Goal: Transaction & Acquisition: Purchase product/service

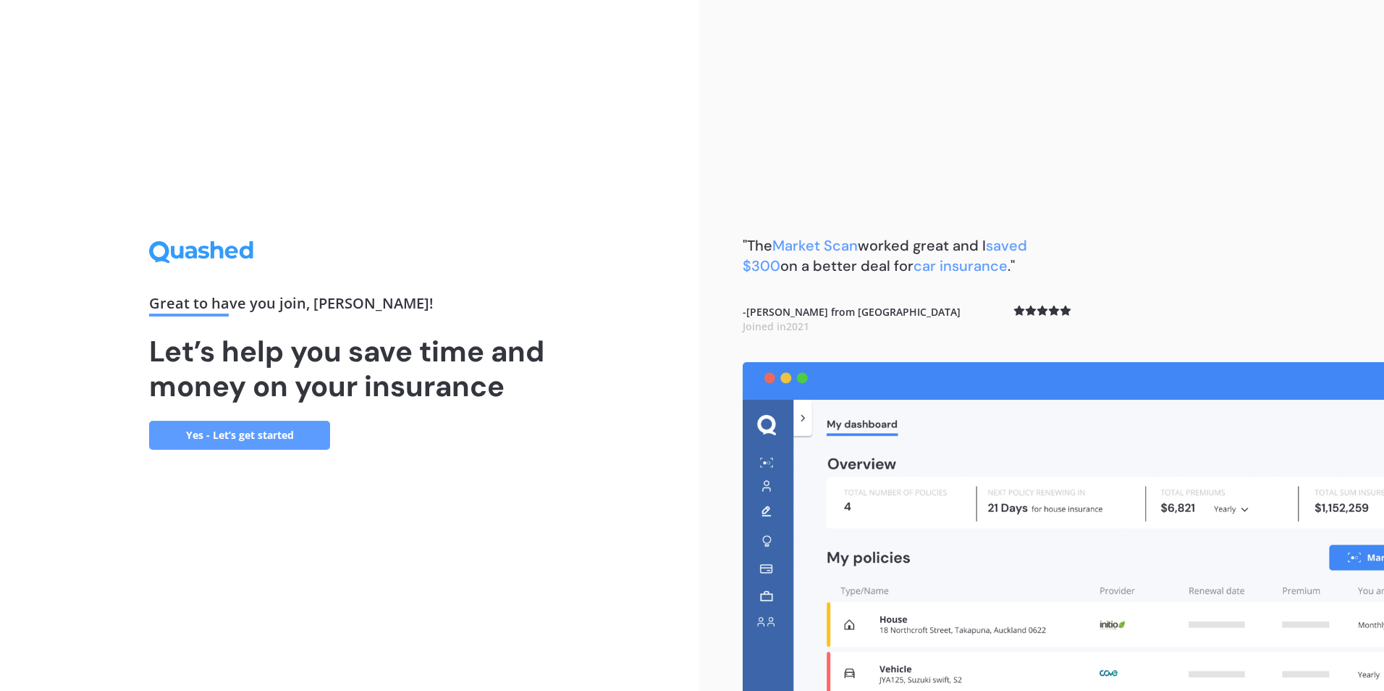
click at [237, 434] on link "Yes - Let’s get started" at bounding box center [239, 435] width 181 height 29
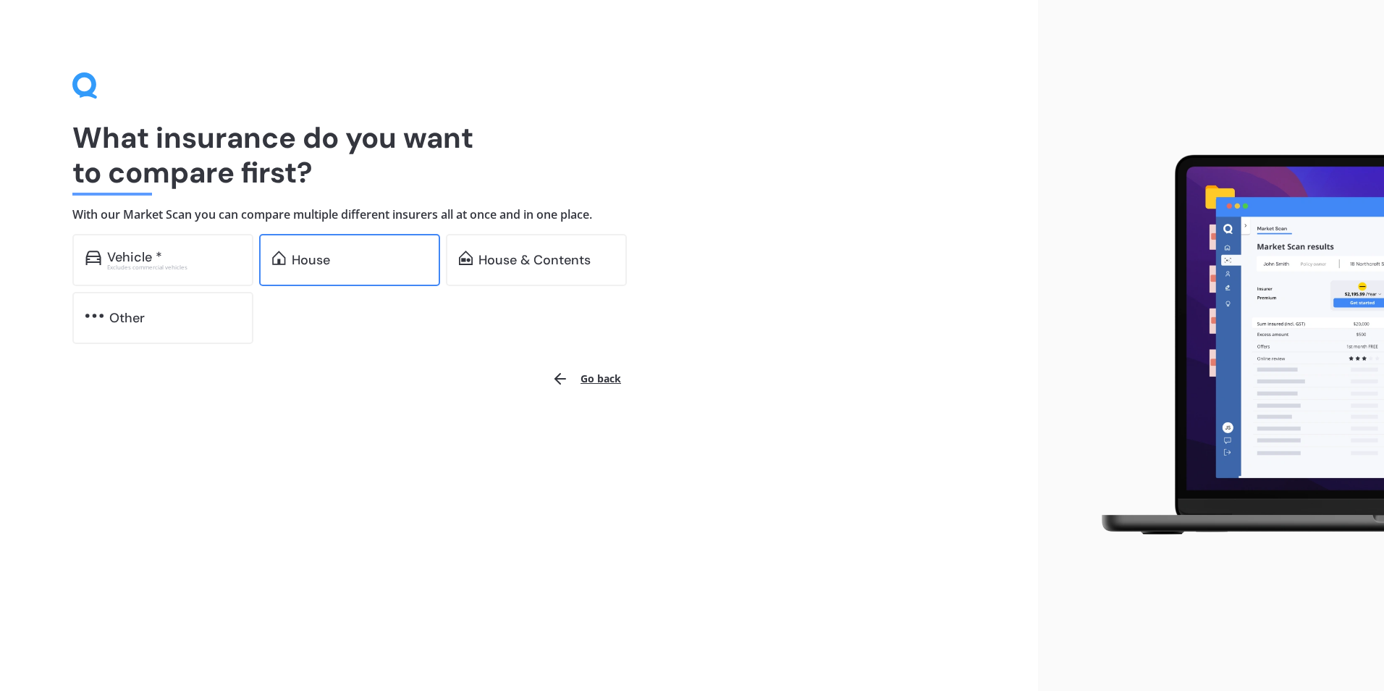
click at [324, 253] on div "House" at bounding box center [311, 260] width 38 height 14
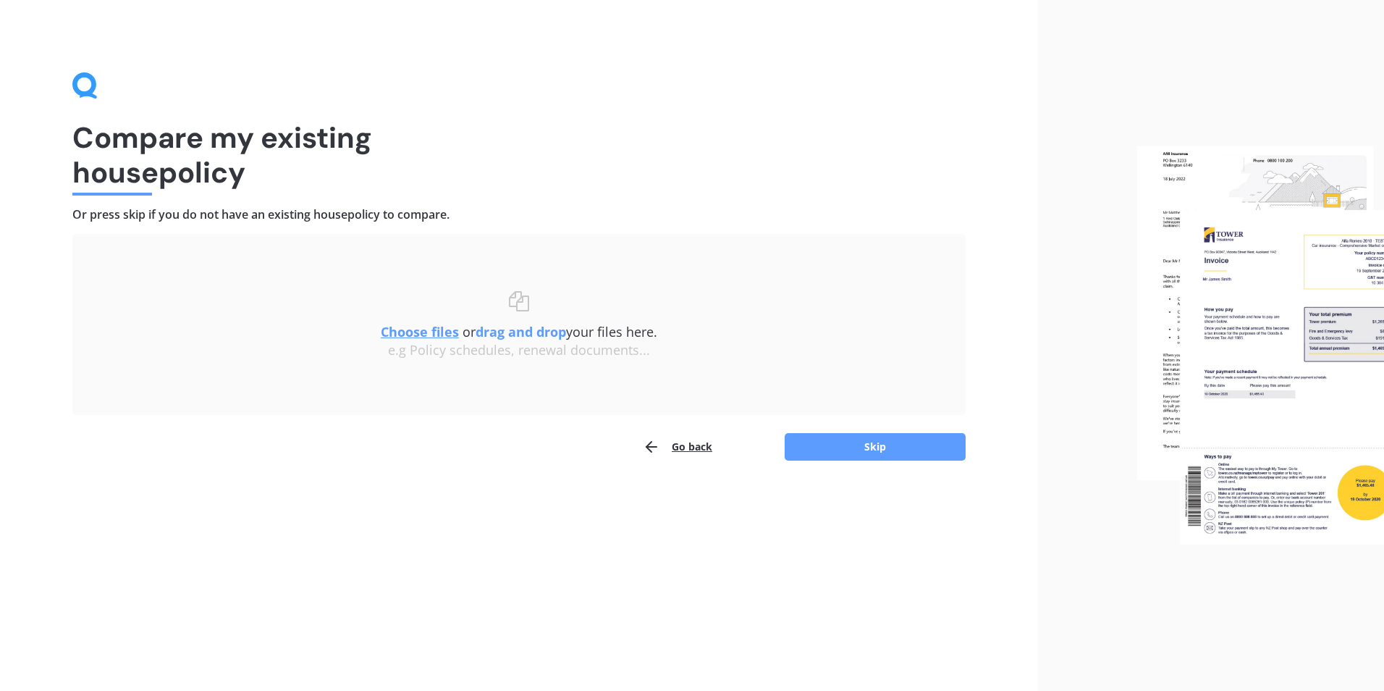
drag, startPoint x: 877, startPoint y: 446, endPoint x: 872, endPoint y: 549, distance: 103.6
click at [872, 549] on div "Compare my existing house policy Or press skip if you do not have an existing h…" at bounding box center [519, 345] width 1038 height 691
click at [897, 452] on button "Skip" at bounding box center [875, 447] width 181 height 28
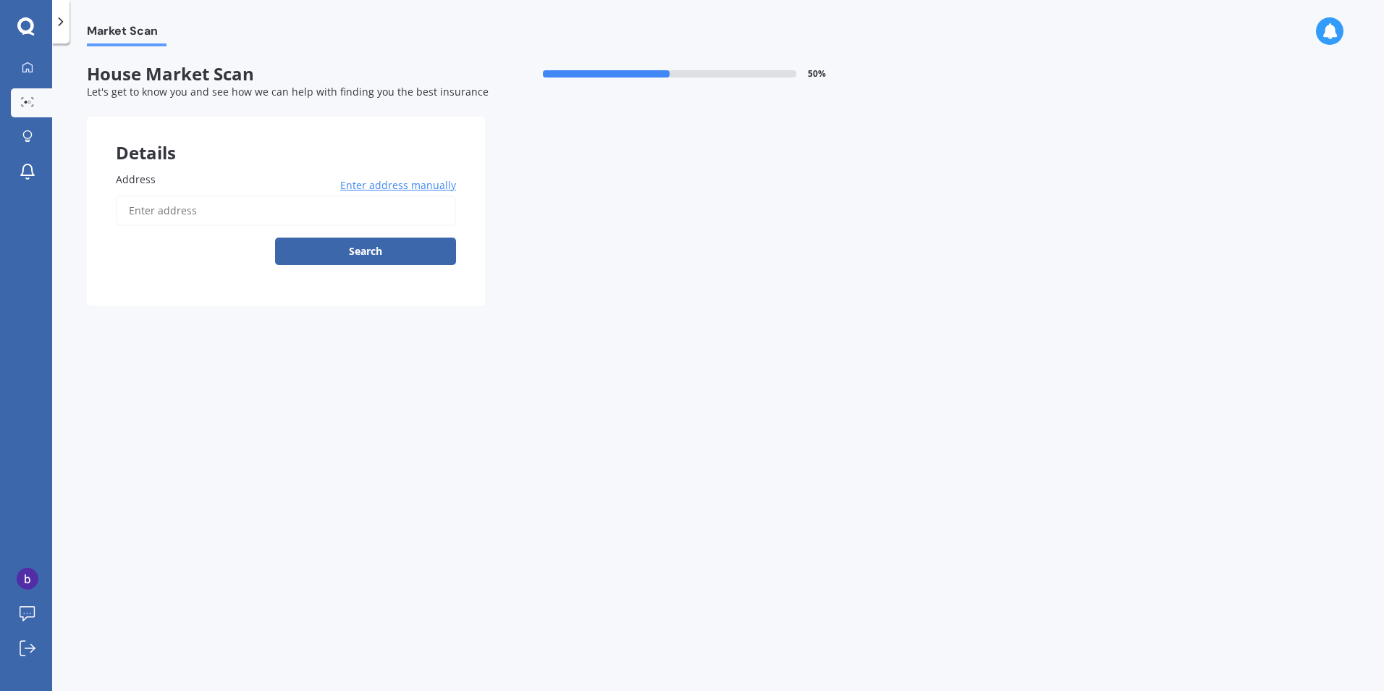
click at [151, 180] on span "Address" at bounding box center [136, 179] width 40 height 14
click at [151, 195] on input "Address" at bounding box center [286, 210] width 340 height 30
type input "[STREET_ADDRESS]"
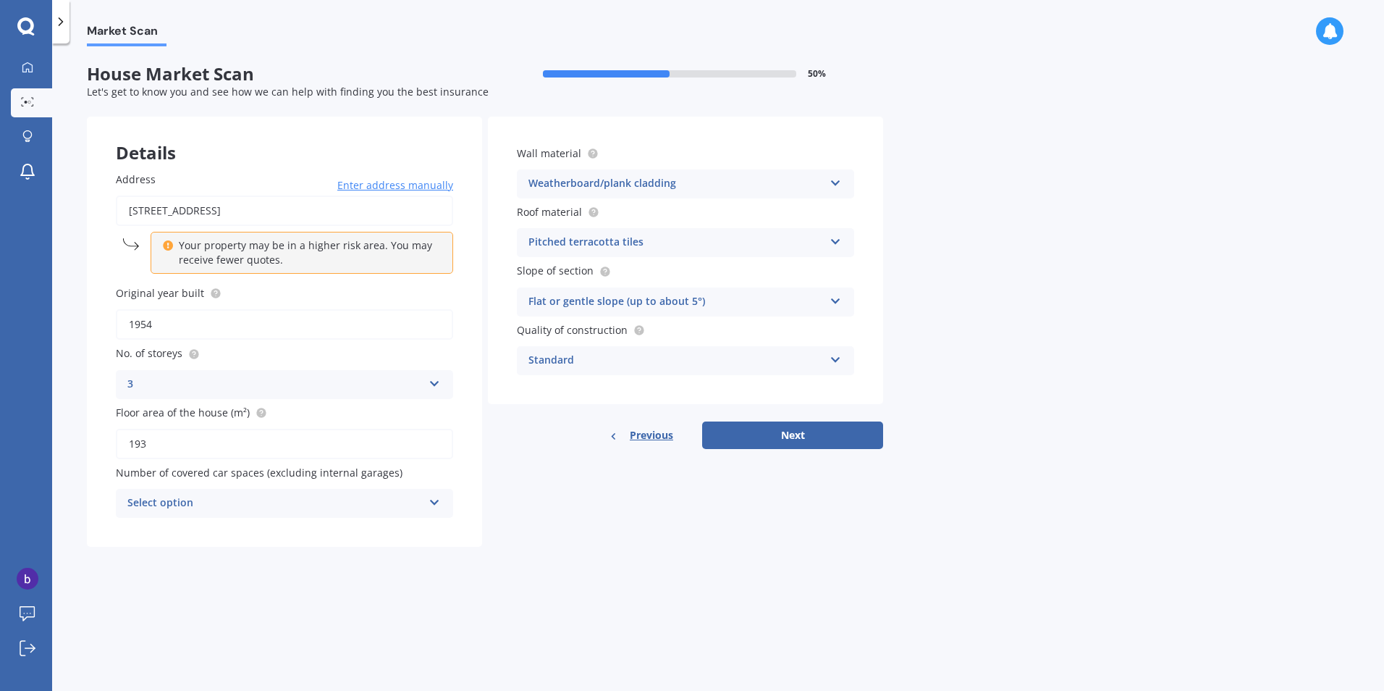
click at [245, 260] on p "Your property may be in a higher risk area. You may receive fewer quotes." at bounding box center [307, 252] width 256 height 29
click at [166, 247] on icon at bounding box center [168, 243] width 10 height 10
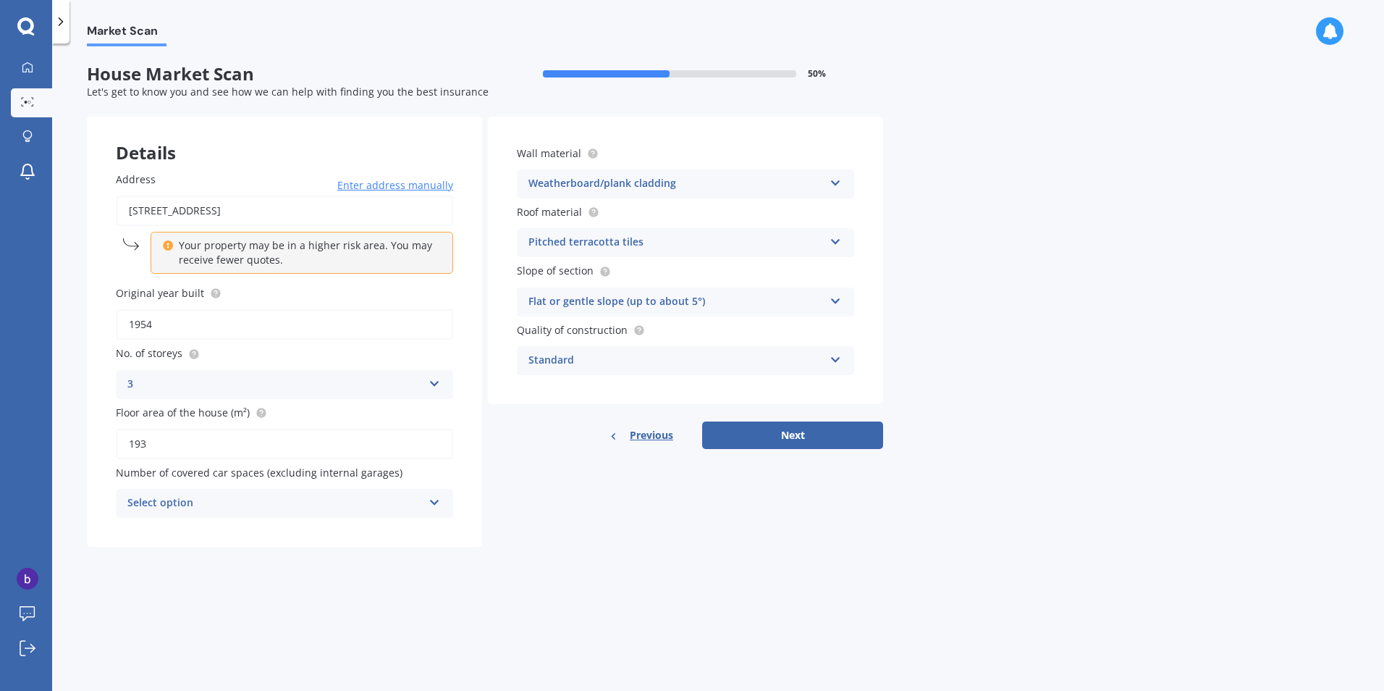
click at [286, 271] on div "Your property may be in a higher risk area. You may receive fewer quotes." at bounding box center [302, 253] width 303 height 42
drag, startPoint x: 115, startPoint y: 291, endPoint x: 85, endPoint y: 284, distance: 31.1
click at [85, 284] on div "Market Scan House Market Scan 50 % Let's get to know you and see how we can hel…" at bounding box center [718, 369] width 1332 height 647
click at [762, 434] on button "Next" at bounding box center [792, 435] width 181 height 28
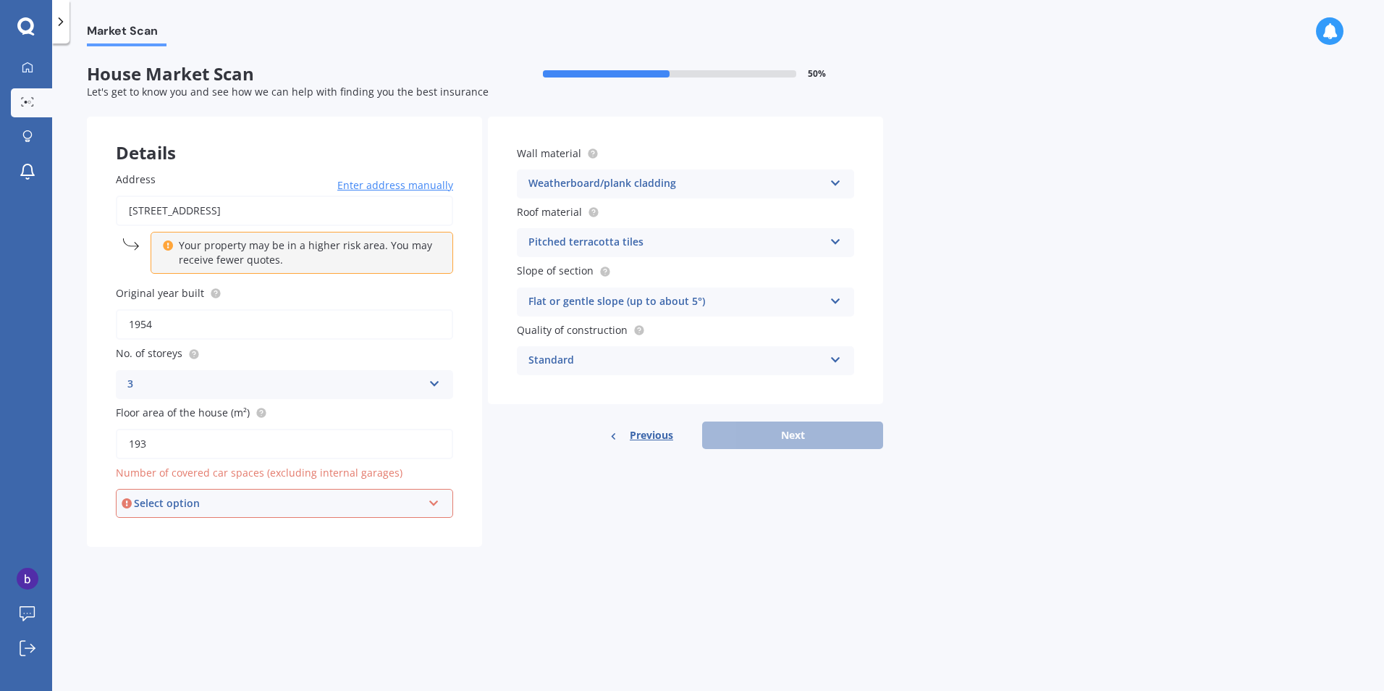
click at [379, 501] on div "Select option" at bounding box center [278, 503] width 288 height 16
click at [176, 533] on div "0" at bounding box center [284, 531] width 334 height 26
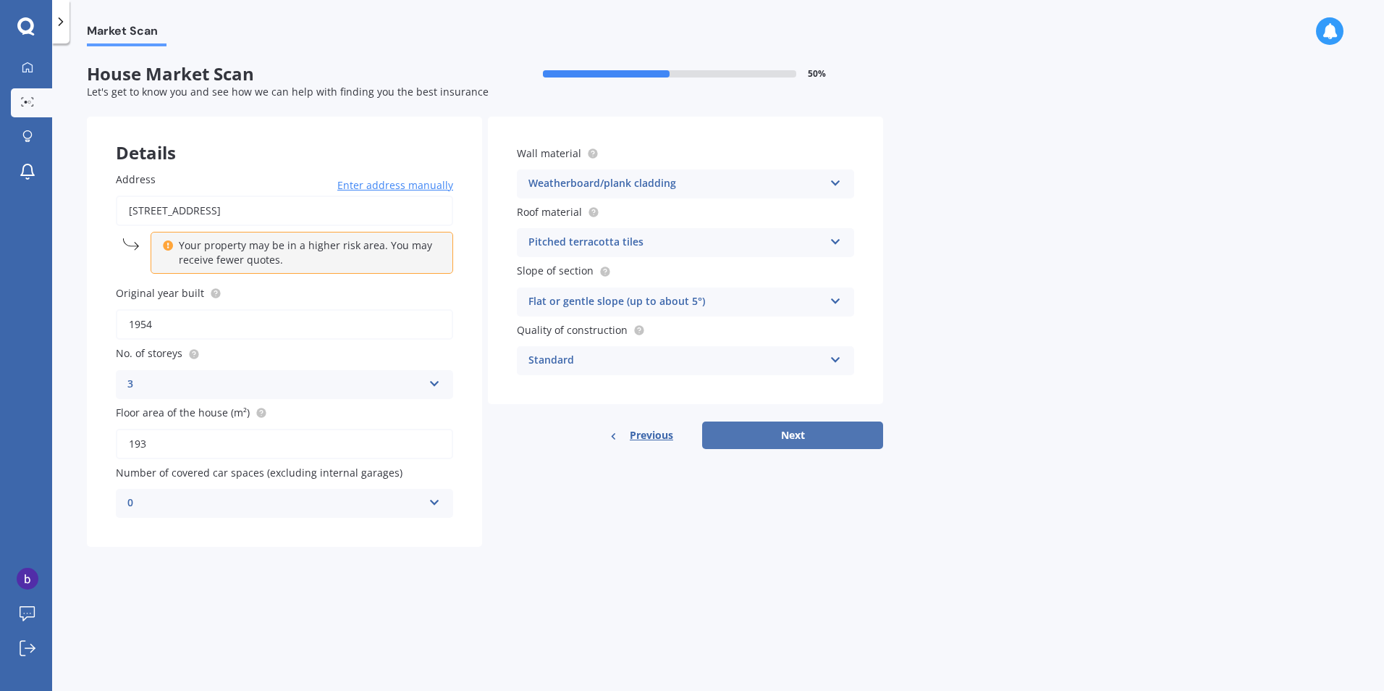
click at [804, 433] on button "Next" at bounding box center [792, 435] width 181 height 28
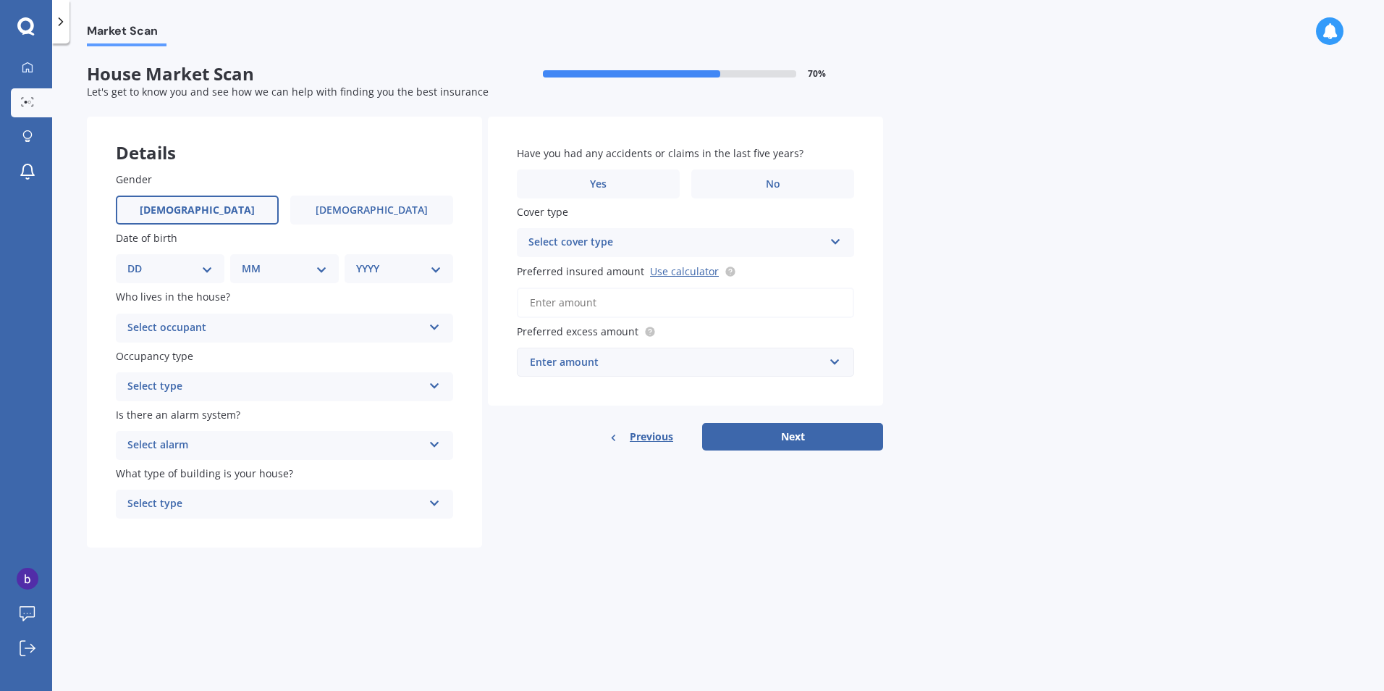
click at [208, 214] on span "[DEMOGRAPHIC_DATA]" at bounding box center [197, 210] width 115 height 12
click at [0, 0] on input "[DEMOGRAPHIC_DATA]" at bounding box center [0, 0] width 0 height 0
click at [202, 278] on div "DD 01 02 03 04 05 06 07 08 09 10 11 12 13 14 15 16 17 18 19 20 21 22 23 24 25 2…" at bounding box center [170, 268] width 109 height 29
click at [209, 259] on div "DD 01 02 03 04 05 06 07 08 09 10 11 12 13 14 15 16 17 18 19 20 21 22 23 24 25 2…" at bounding box center [170, 268] width 109 height 29
click at [203, 266] on select "DD 01 02 03 04 05 06 07 08 09 10 11 12 13 14 15 16 17 18 19 20 21 22 23 24 25 2…" at bounding box center [169, 269] width 85 height 16
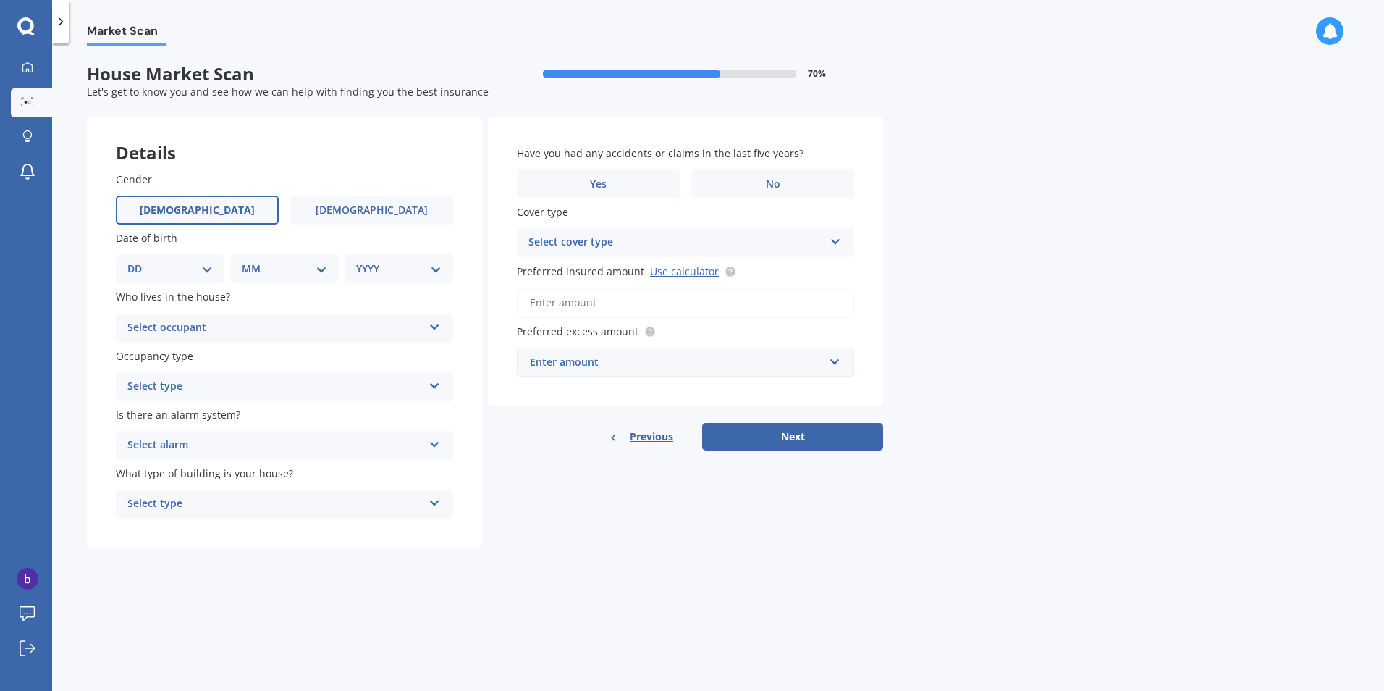
select select "14"
click at [139, 261] on select "DD 01 02 03 04 05 06 07 08 09 10 11 12 13 14 15 16 17 18 19 20 21 22 23 24 25 2…" at bounding box center [169, 269] width 85 height 16
click at [319, 278] on div "MM 01 02 03 04 05 06 07 08 09 10 11 12" at bounding box center [287, 268] width 103 height 29
click at [319, 266] on select "MM 01 02 03 04 05 06 07 08 09 10 11 12" at bounding box center [288, 269] width 80 height 16
select select "05"
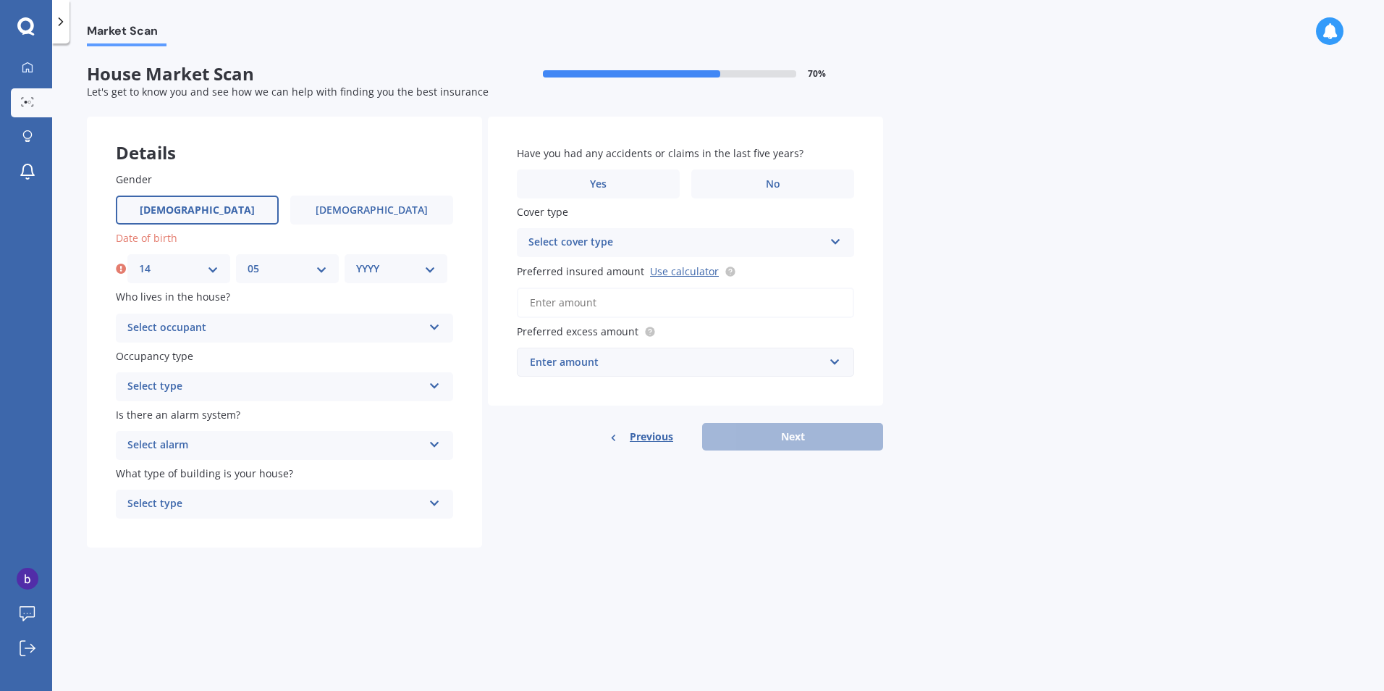
click at [248, 261] on select "MM 01 02 03 04 05 06 07 08 09 10 11 12" at bounding box center [288, 269] width 80 height 16
click at [427, 264] on select "YYYY 2009 2008 2007 2006 2005 2004 2003 2002 2001 2000 1999 1998 1997 1996 1995…" at bounding box center [396, 269] width 80 height 16
select select "1974"
click at [356, 261] on select "YYYY 2009 2008 2007 2006 2005 2004 2003 2002 2001 2000 1999 1998 1997 1996 1995…" at bounding box center [396, 269] width 80 height 16
click at [434, 326] on icon at bounding box center [435, 324] width 12 height 10
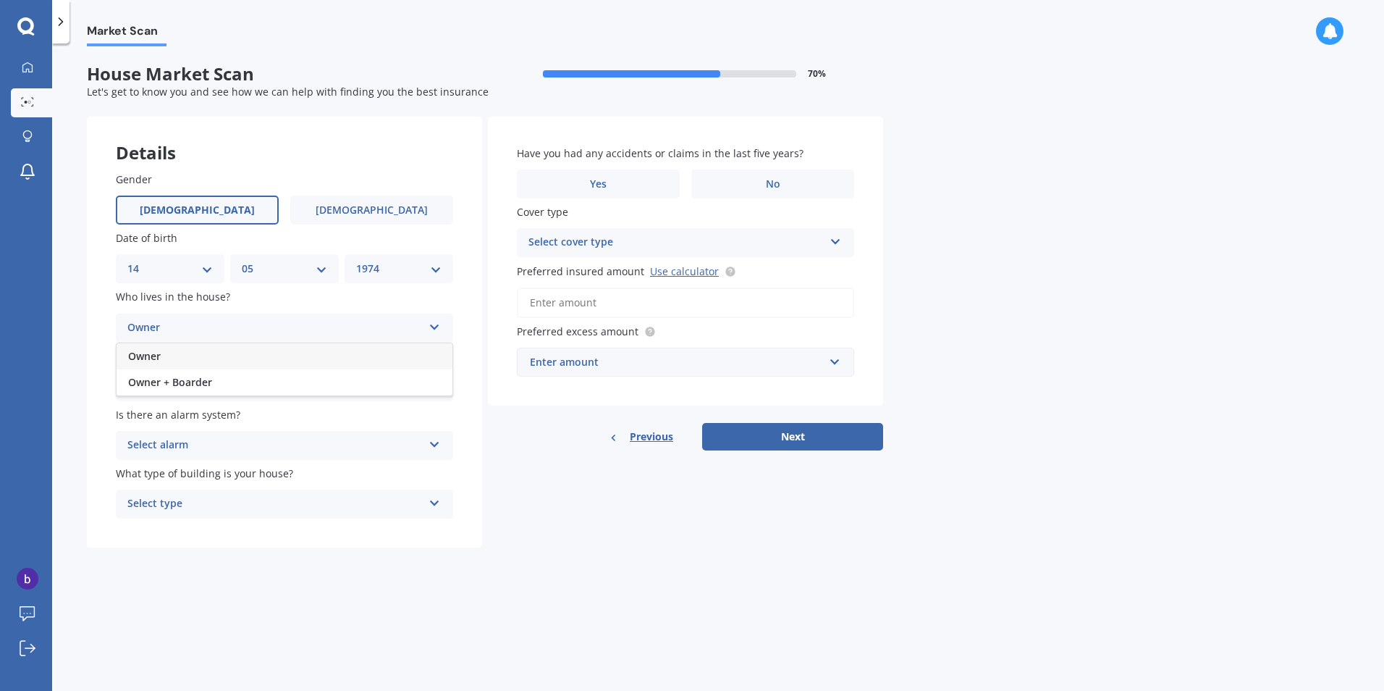
click at [193, 356] on div "Owner" at bounding box center [285, 356] width 336 height 26
click at [216, 394] on div "Select type" at bounding box center [274, 386] width 295 height 17
click at [190, 416] on div "Permanent" at bounding box center [285, 415] width 336 height 26
click at [439, 439] on icon at bounding box center [435, 442] width 12 height 10
click at [208, 471] on div "Yes, monitored" at bounding box center [285, 473] width 336 height 26
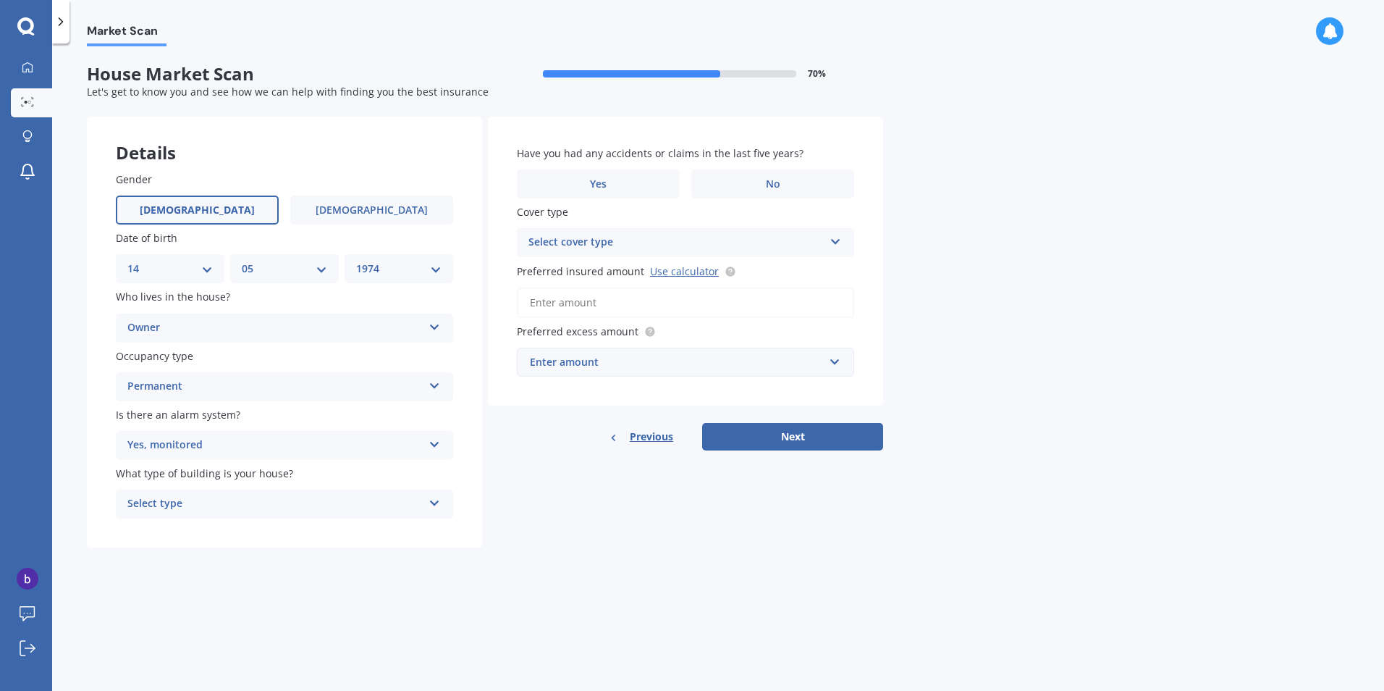
click at [441, 446] on div "Yes, monitored Yes, monitored Yes, not monitored No" at bounding box center [284, 445] width 337 height 29
click at [157, 526] on div "No" at bounding box center [285, 526] width 336 height 26
click at [428, 499] on div "Select type Freestanding Multi-unit (in a block of 6 or less) Multi-unit (in a …" at bounding box center [284, 503] width 337 height 29
click at [216, 535] on div "Freestanding" at bounding box center [285, 532] width 336 height 26
click at [777, 182] on span "No" at bounding box center [773, 184] width 14 height 12
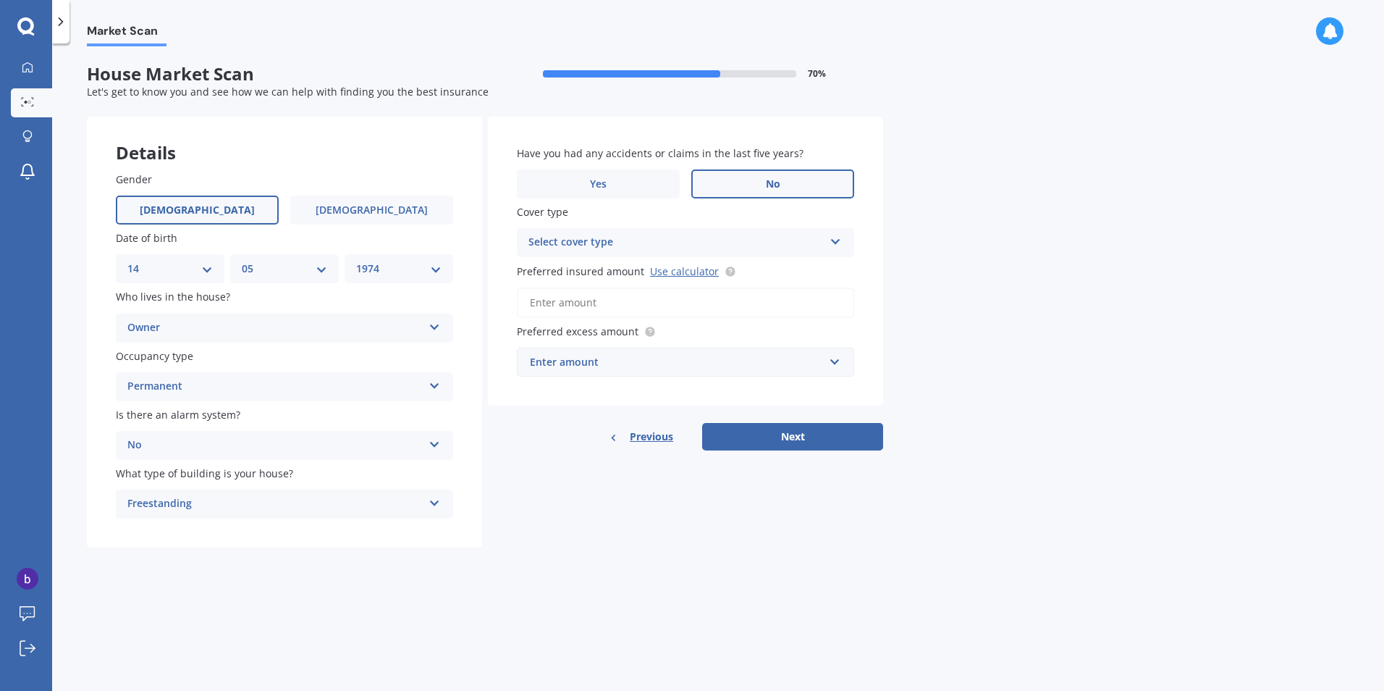
click at [0, 0] on input "No" at bounding box center [0, 0] width 0 height 0
click at [836, 240] on icon at bounding box center [836, 239] width 12 height 10
click at [1095, 200] on div "Market Scan House Market Scan 70 % Let's get to know you and see how we can hel…" at bounding box center [718, 369] width 1332 height 647
click at [836, 244] on icon at bounding box center [836, 239] width 12 height 10
click at [993, 247] on div "Market Scan House Market Scan 70 % Let's get to know you and see how we can hel…" at bounding box center [718, 369] width 1332 height 647
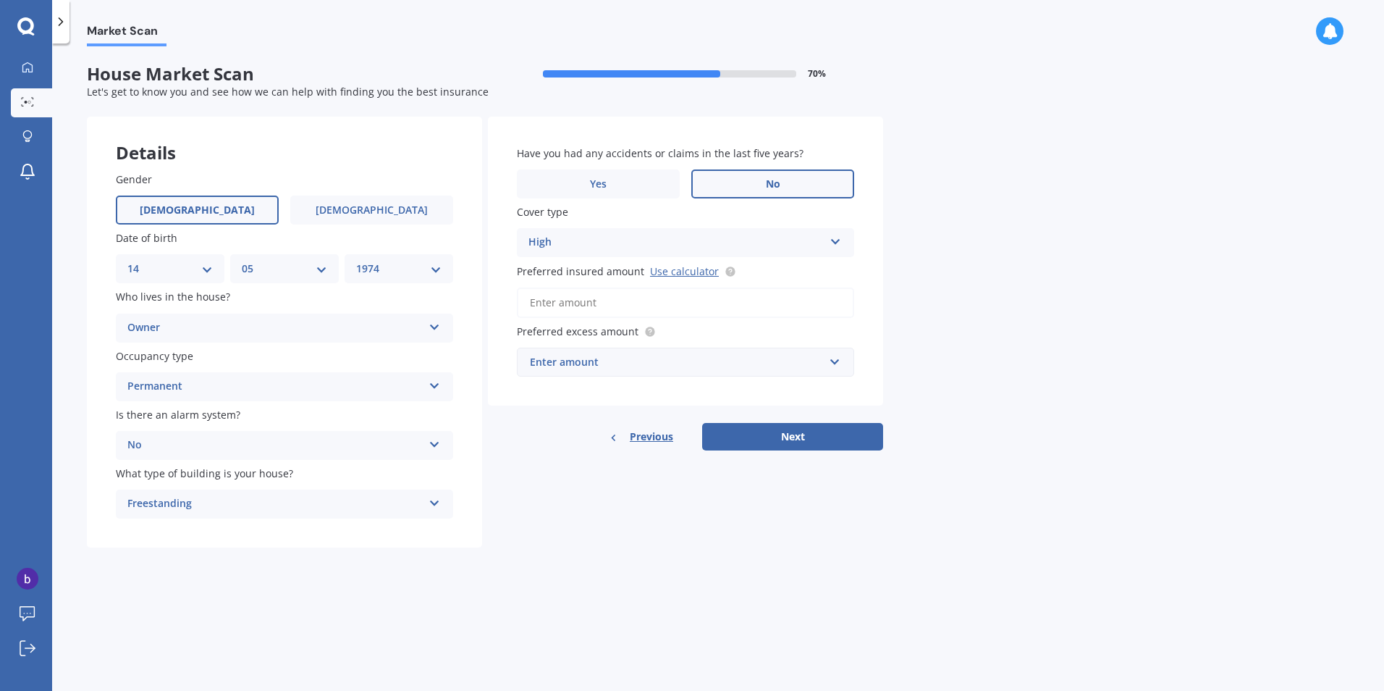
click at [597, 300] on input "Preferred insured amount Use calculator" at bounding box center [685, 302] width 337 height 30
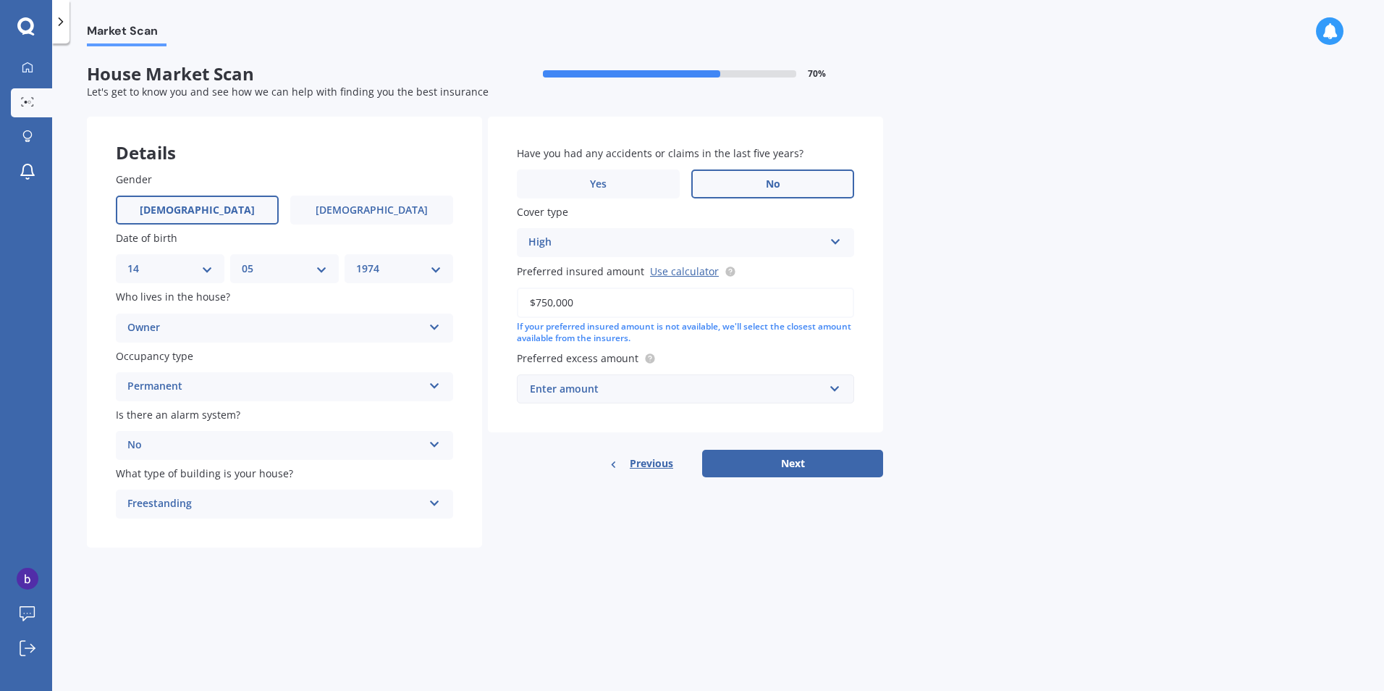
type input "$750,000"
click at [835, 389] on input "text" at bounding box center [680, 389] width 324 height 28
click at [974, 296] on div "Market Scan House Market Scan 70 % Let's get to know you and see how we can hel…" at bounding box center [718, 369] width 1332 height 647
click at [832, 387] on input "text" at bounding box center [680, 389] width 324 height 28
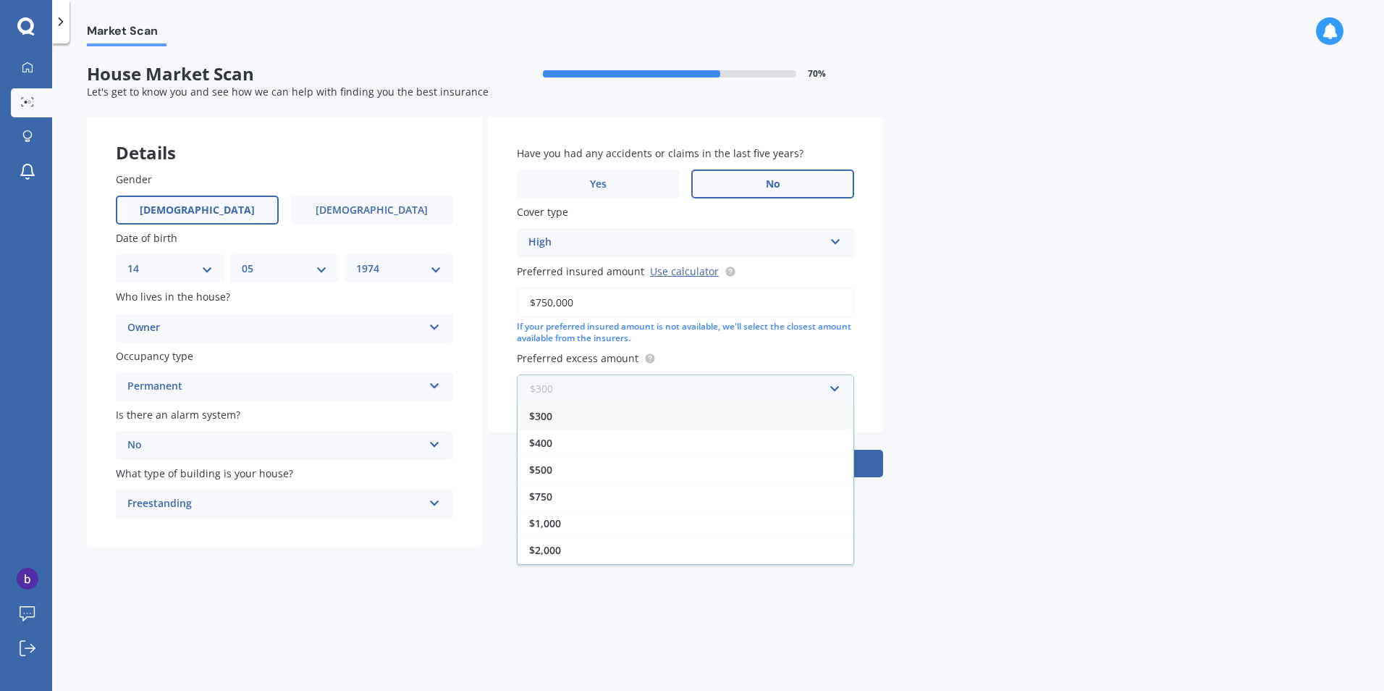
scroll to position [26, 0]
click at [583, 548] on div "$2,500" at bounding box center [686, 550] width 336 height 27
click at [830, 389] on input "text" at bounding box center [680, 389] width 324 height 28
click at [563, 554] on div "$2,500" at bounding box center [686, 550] width 336 height 27
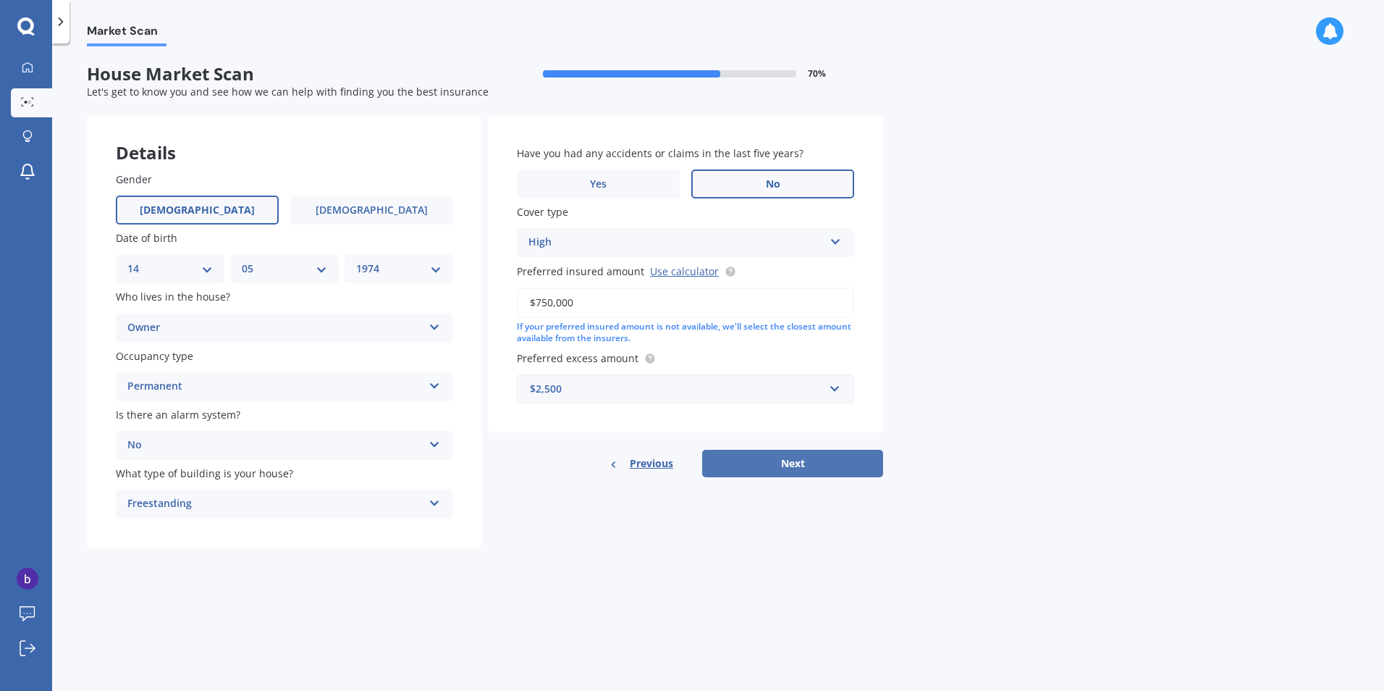
click at [809, 468] on button "Next" at bounding box center [792, 464] width 181 height 28
select select "14"
select select "05"
select select "1974"
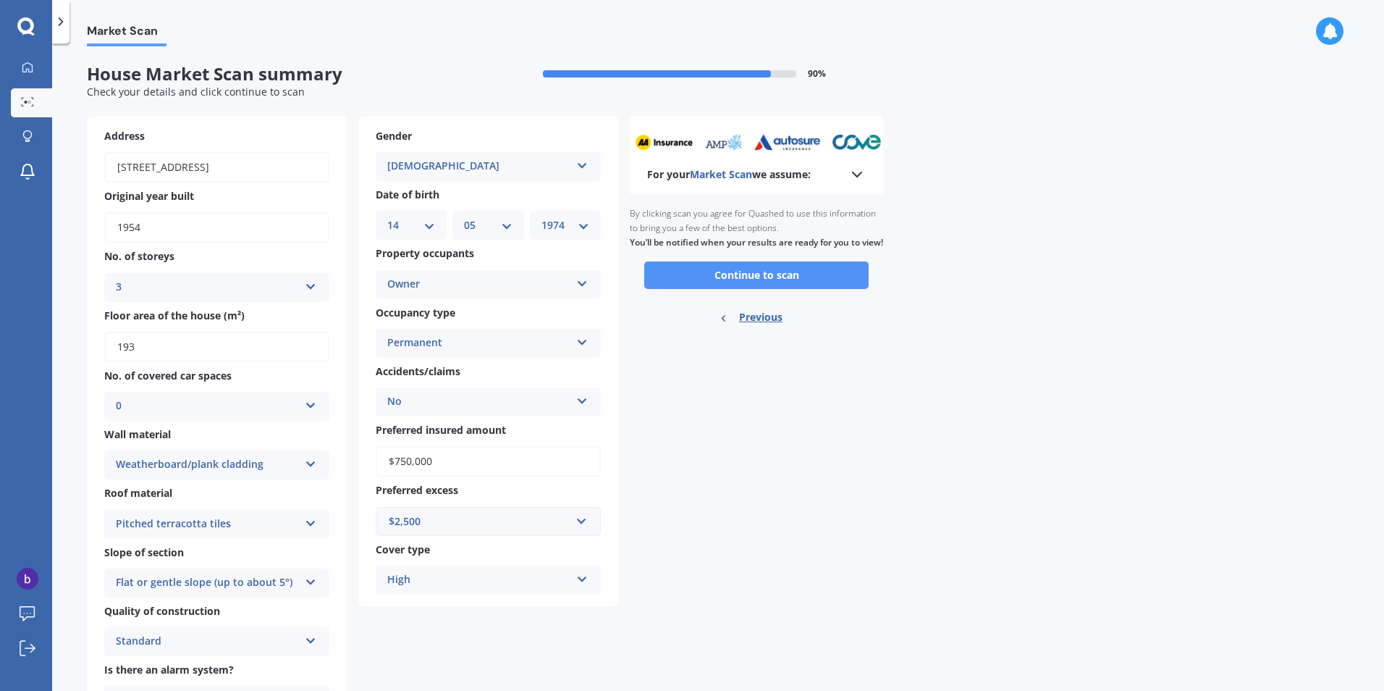
click at [780, 284] on button "Continue to scan" at bounding box center [756, 275] width 224 height 28
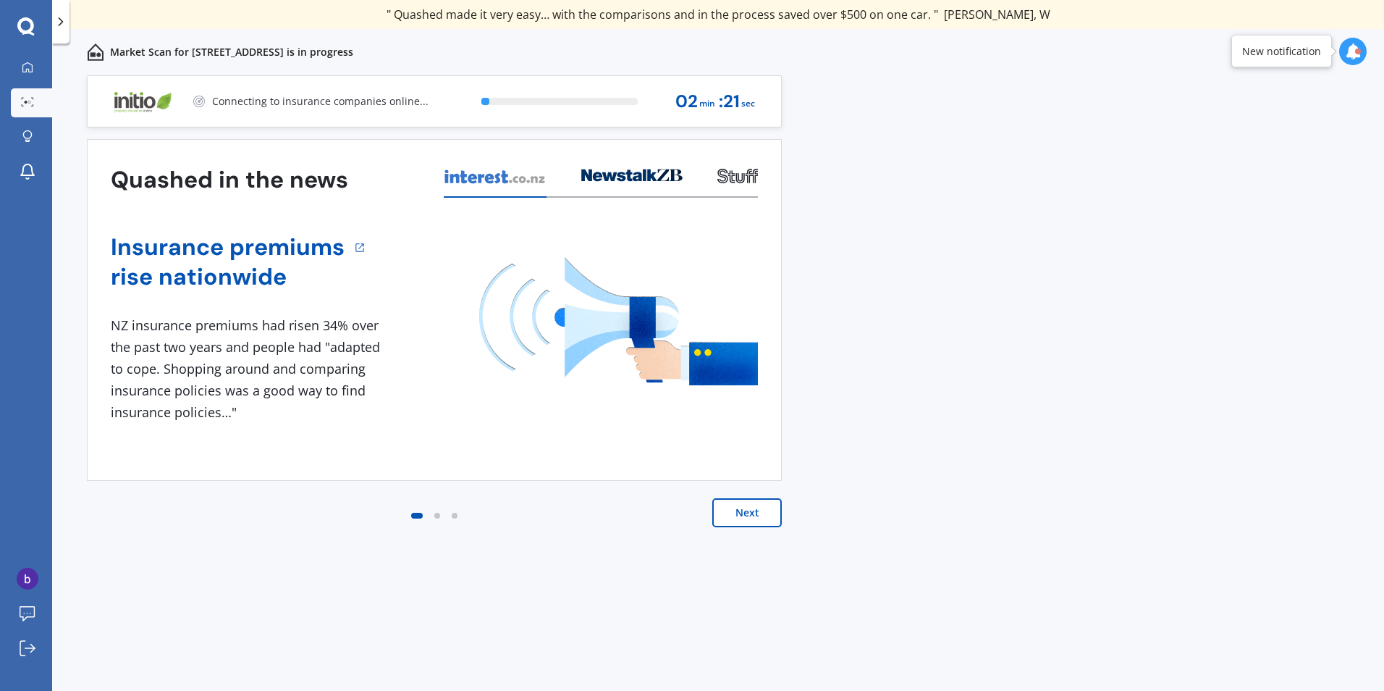
click at [751, 514] on button "Next" at bounding box center [746, 512] width 69 height 29
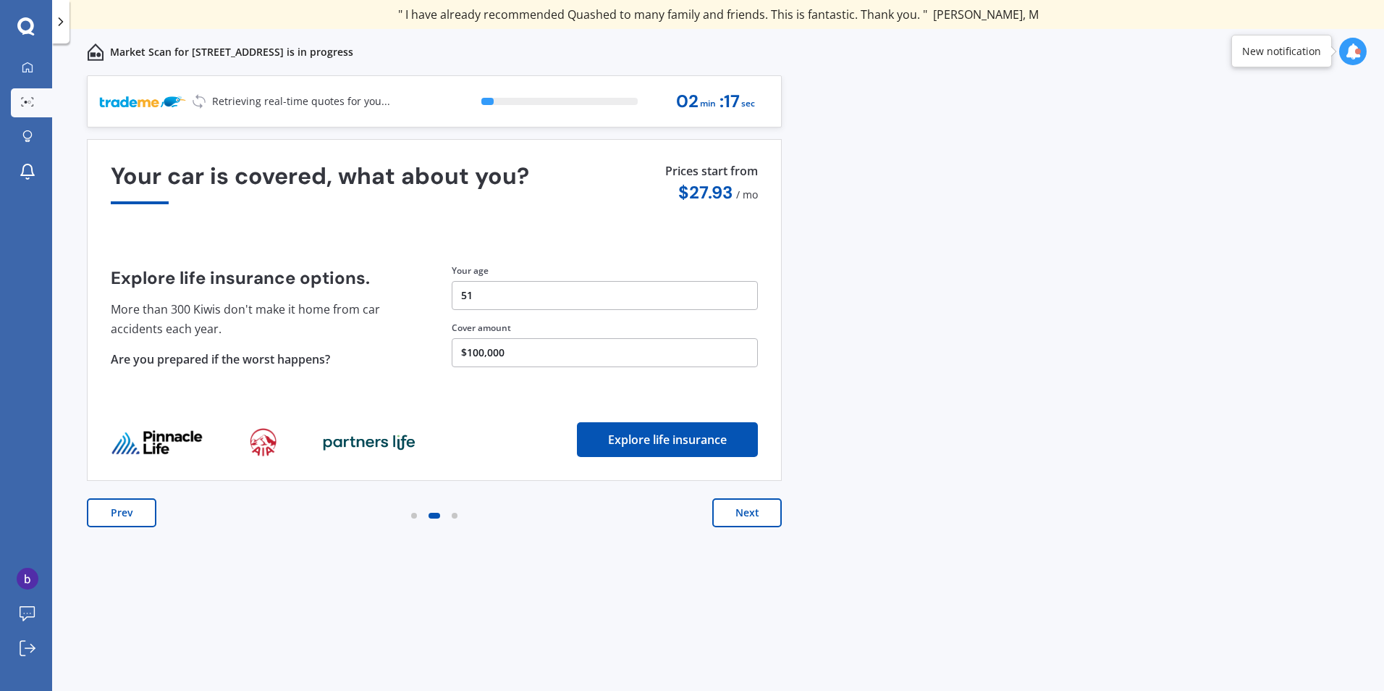
click at [546, 350] on button "$100,000" at bounding box center [605, 352] width 306 height 29
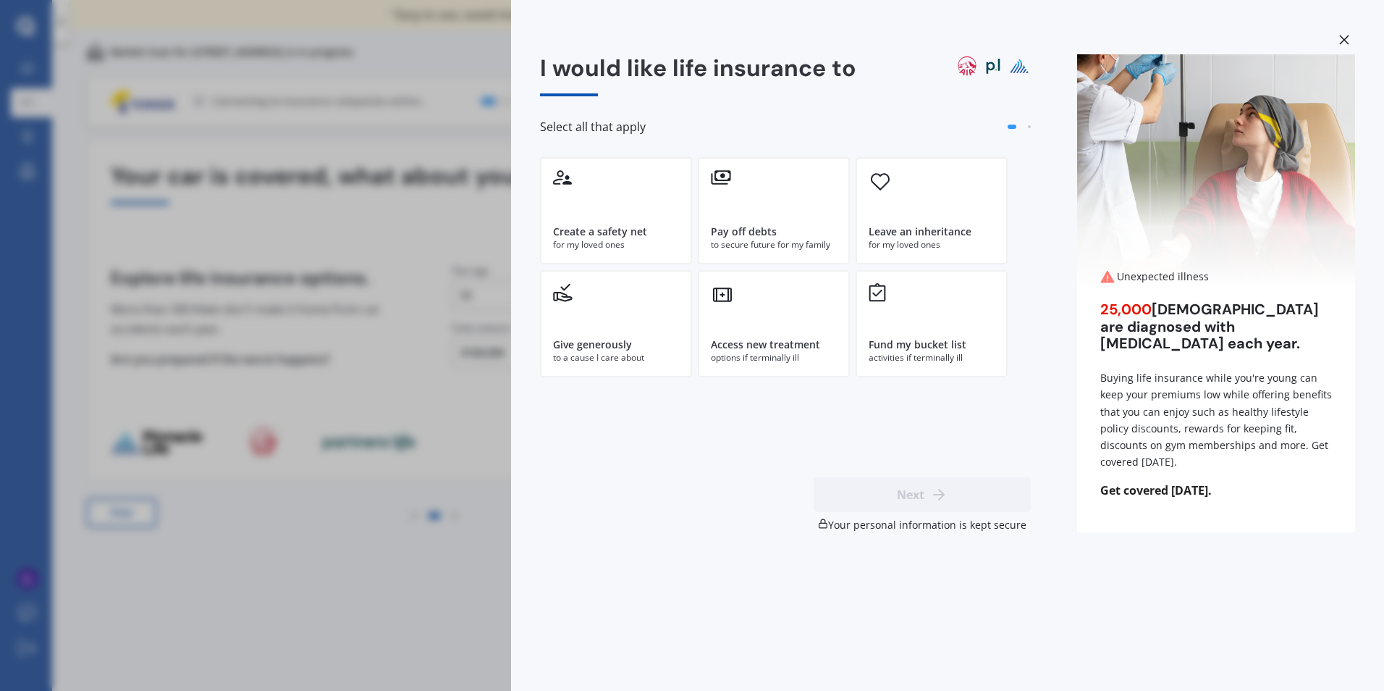
click at [388, 510] on div "I would like life insurance to Select all that apply Create a safety net for my…" at bounding box center [692, 345] width 1384 height 691
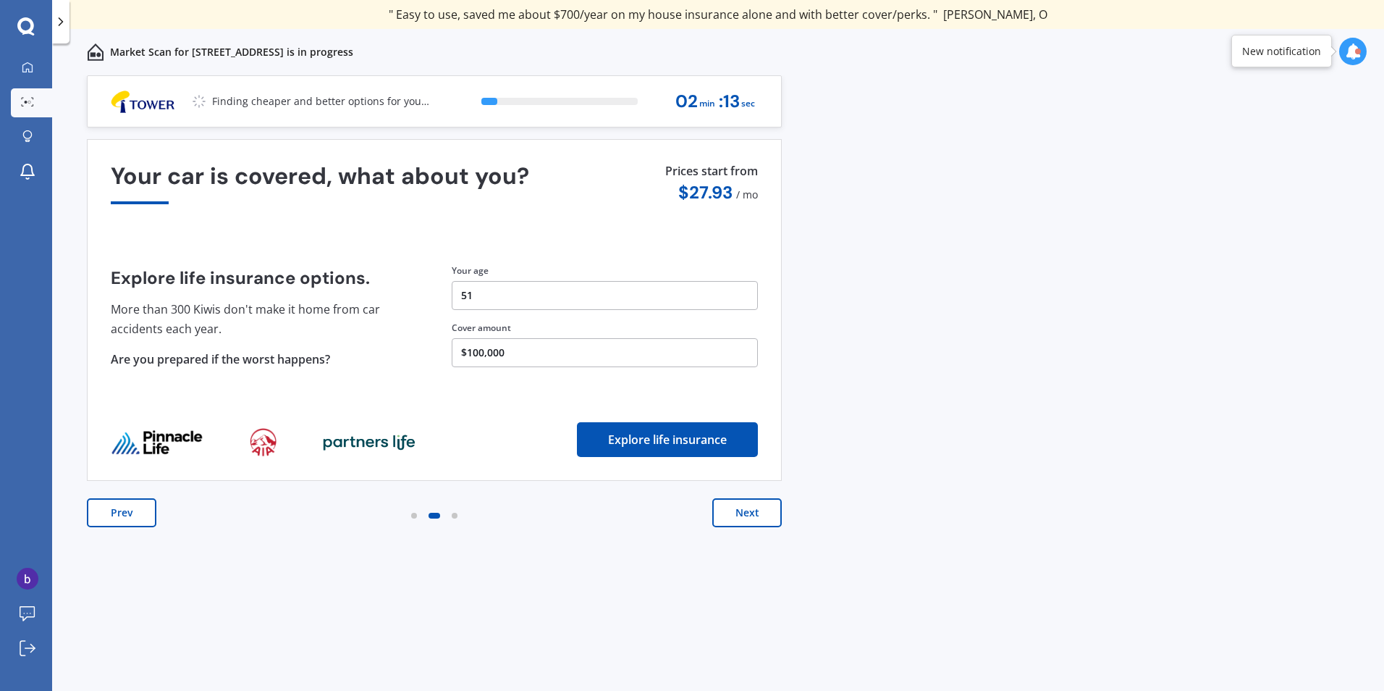
click at [487, 350] on button "$100,000" at bounding box center [605, 352] width 306 height 29
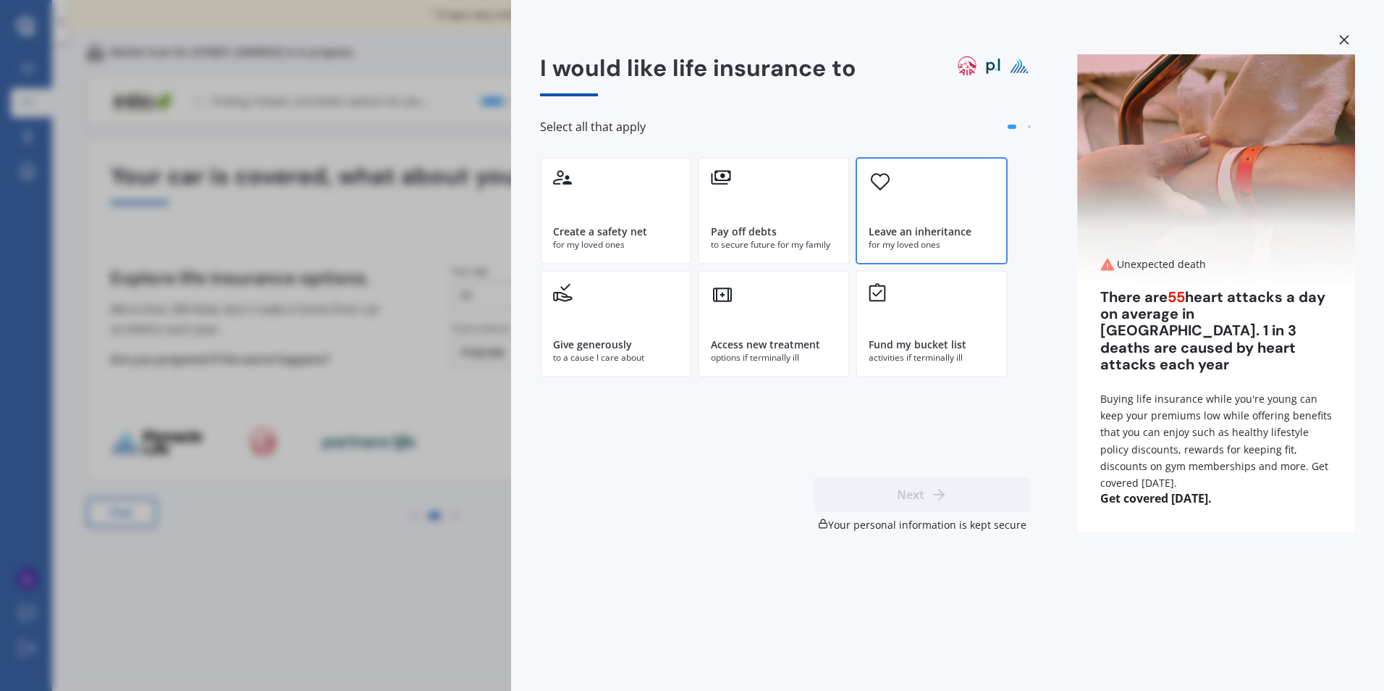
click at [924, 221] on div "Leave an inheritance for my loved ones" at bounding box center [932, 210] width 152 height 107
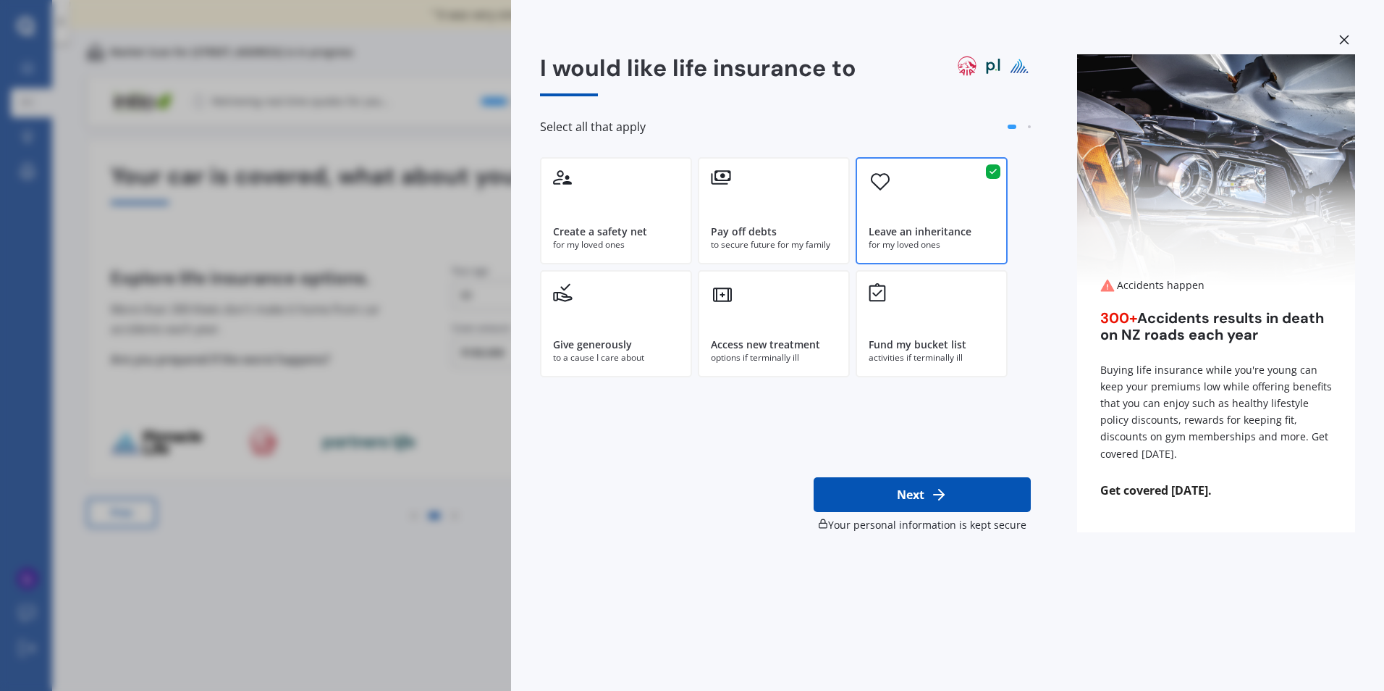
click at [943, 497] on icon at bounding box center [938, 494] width 17 height 17
select select "14"
select select "05"
select select "1974"
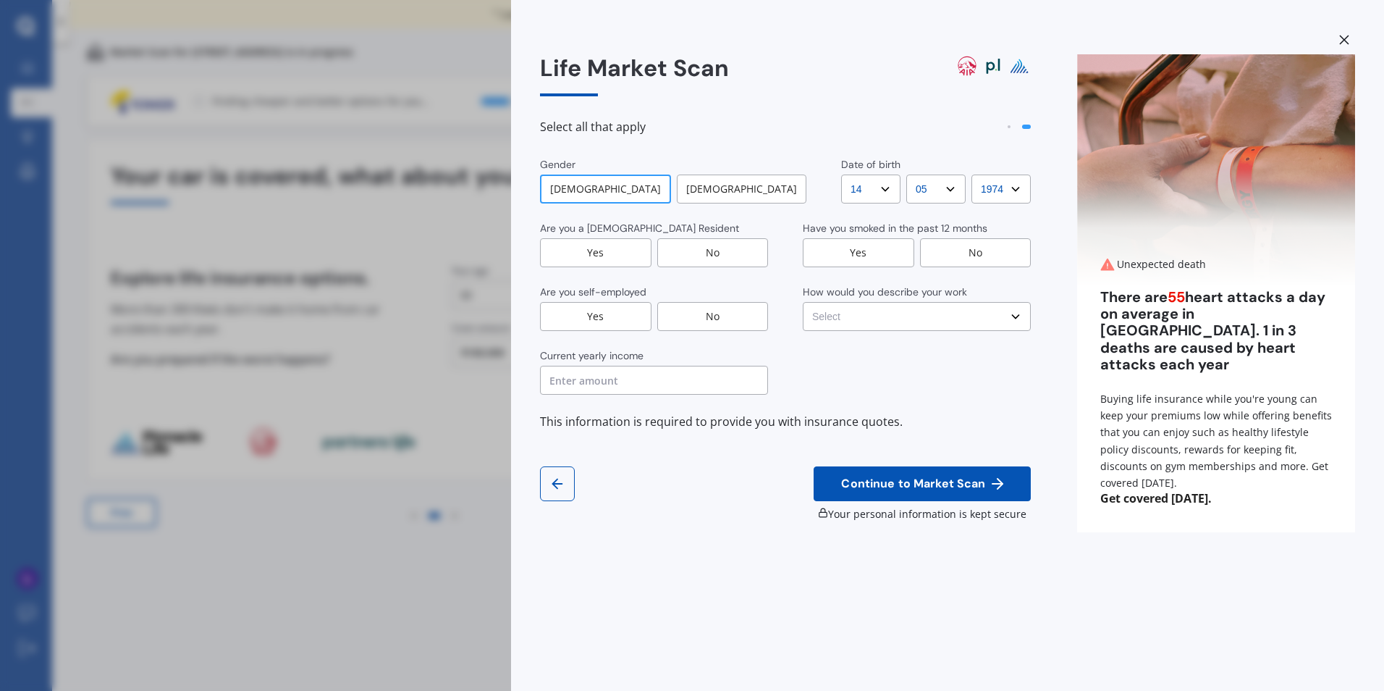
click at [625, 253] on div "Yes" at bounding box center [595, 252] width 111 height 29
click at [604, 192] on div "[DEMOGRAPHIC_DATA]" at bounding box center [605, 188] width 131 height 29
click at [603, 317] on div "Yes" at bounding box center [595, 316] width 111 height 29
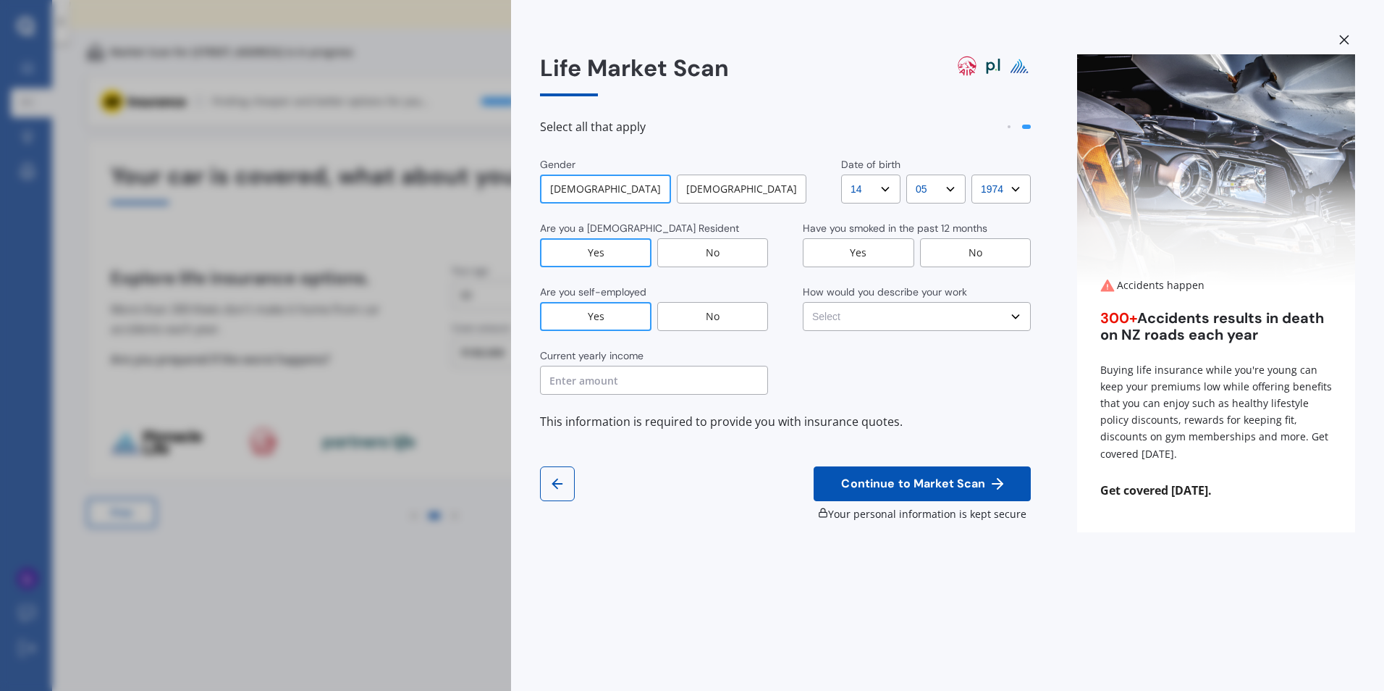
click at [623, 385] on input "text" at bounding box center [654, 380] width 228 height 29
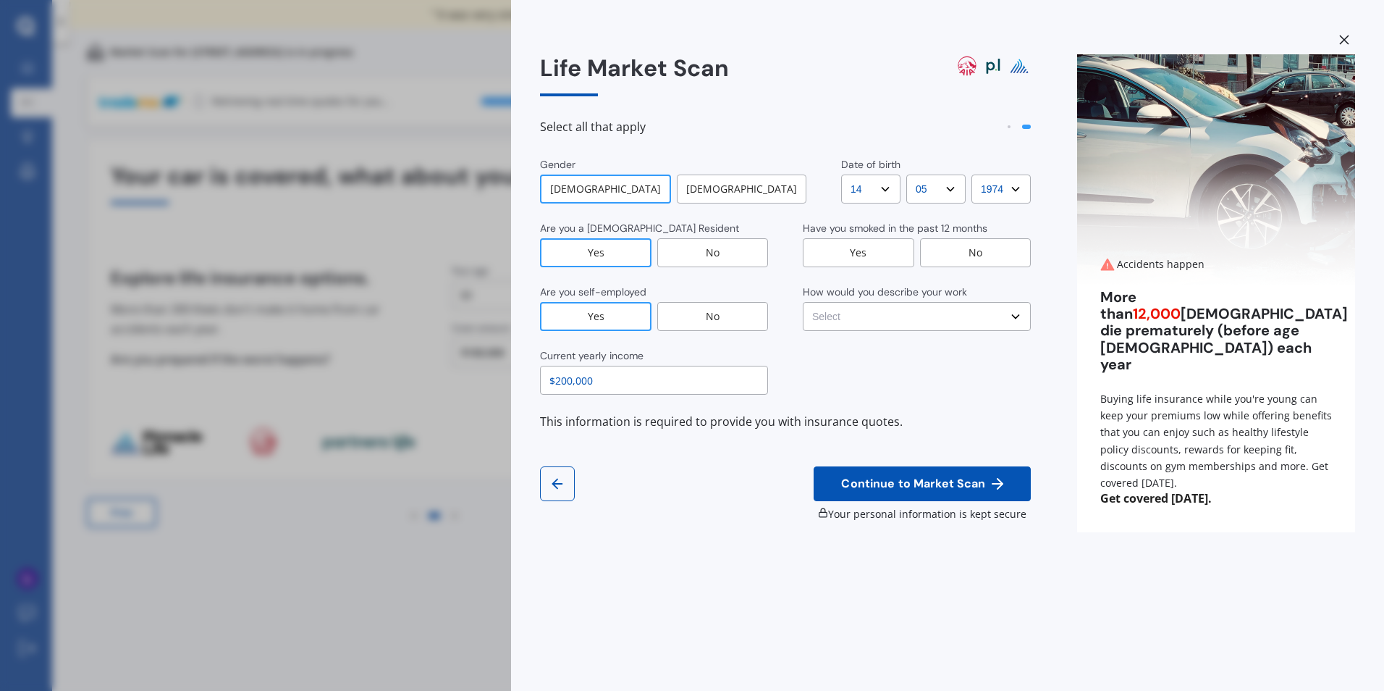
type input "$200,000"
click at [964, 252] on div "No" at bounding box center [975, 252] width 111 height 29
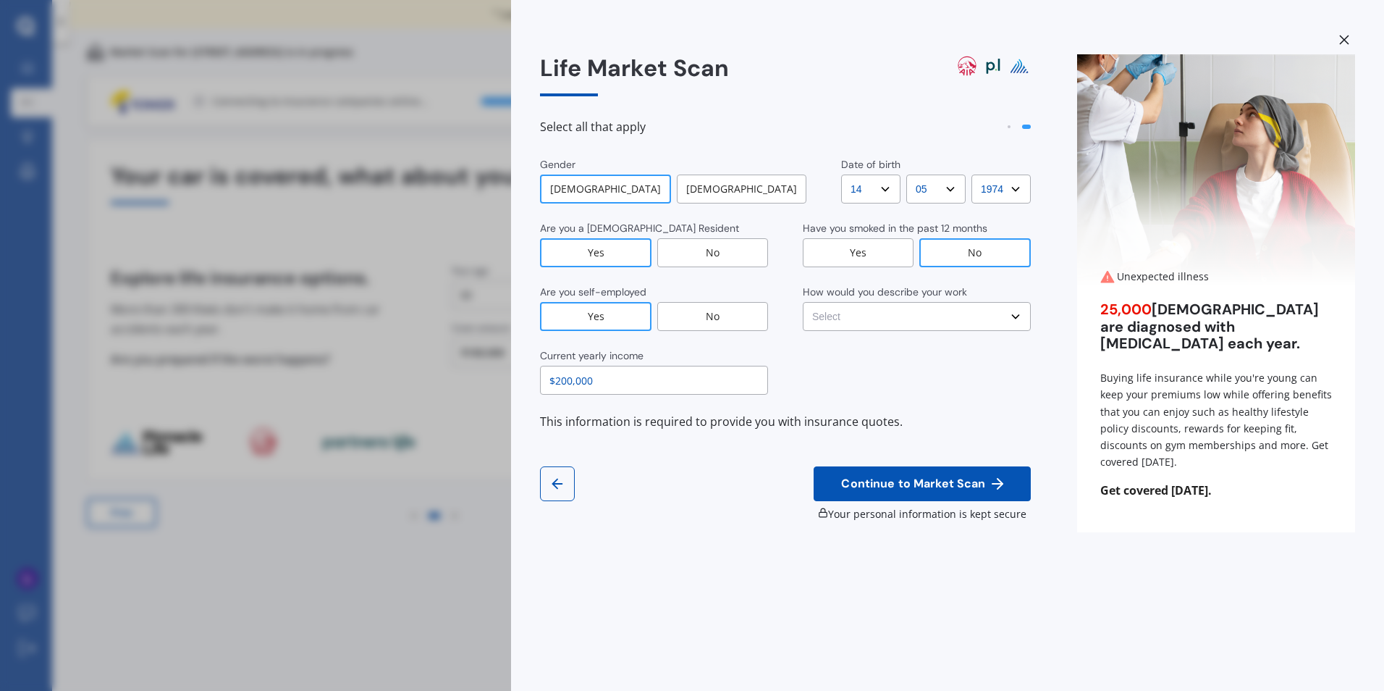
click at [1013, 316] on select "Select No manual work e.g. lawyer, consultant, engineer Light manual work [PERS…" at bounding box center [917, 316] width 228 height 29
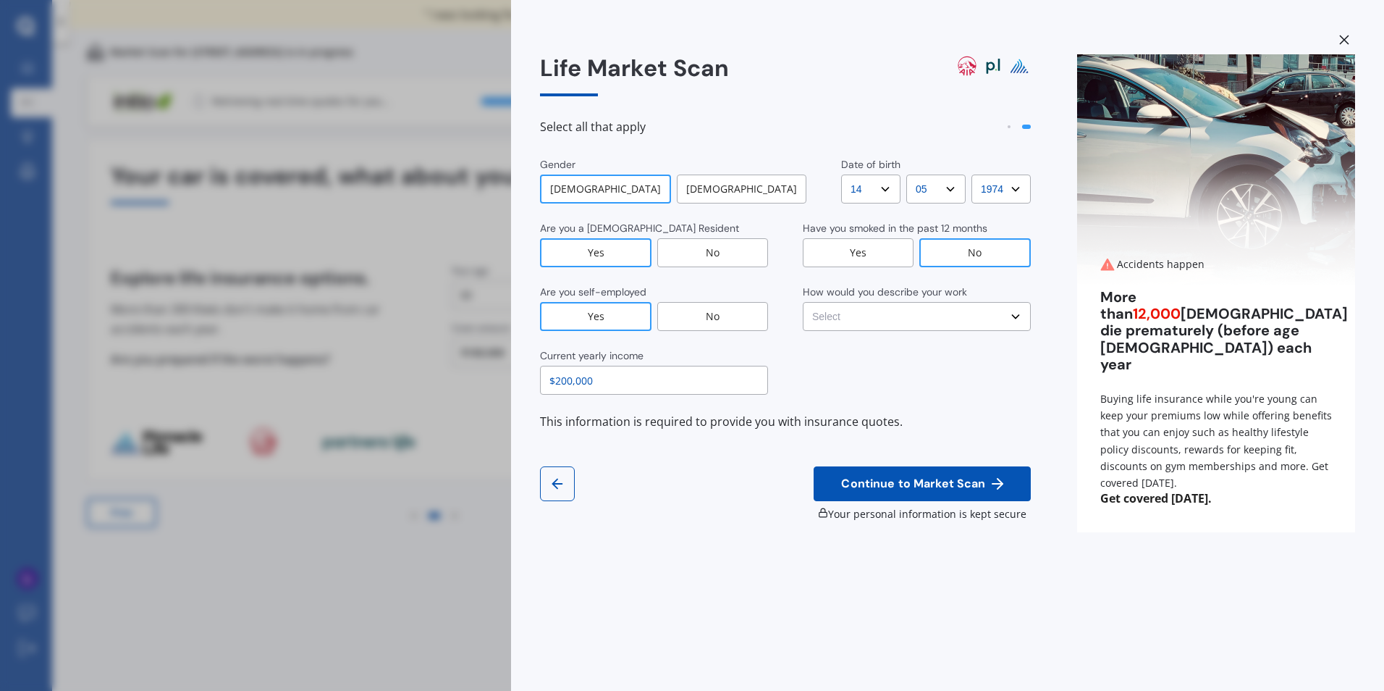
select select "No manual work e.g. lawyer, consultant, engineer"
click at [803, 302] on select "Select No manual work e.g. lawyer, consultant, engineer Light manual work [PERS…" at bounding box center [917, 316] width 228 height 29
click at [917, 486] on span "Continue to Market Scan" at bounding box center [913, 484] width 150 height 14
